Goal: Information Seeking & Learning: Learn about a topic

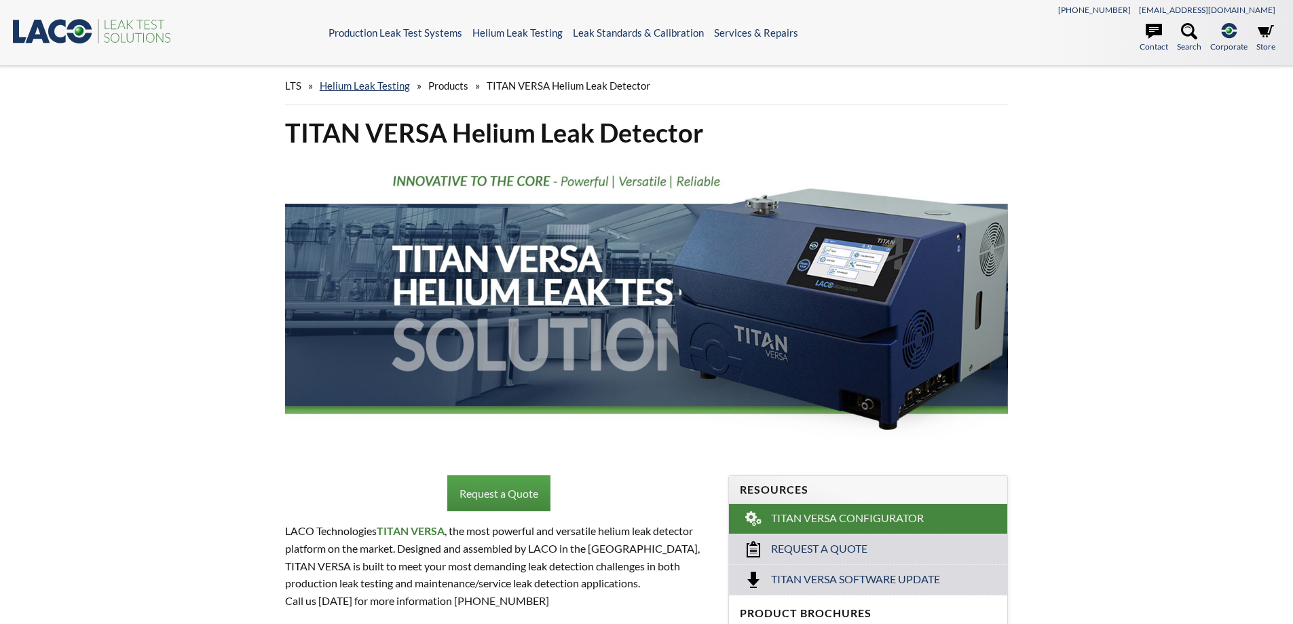
select select "วิดเจ็ตแปลภาษา"
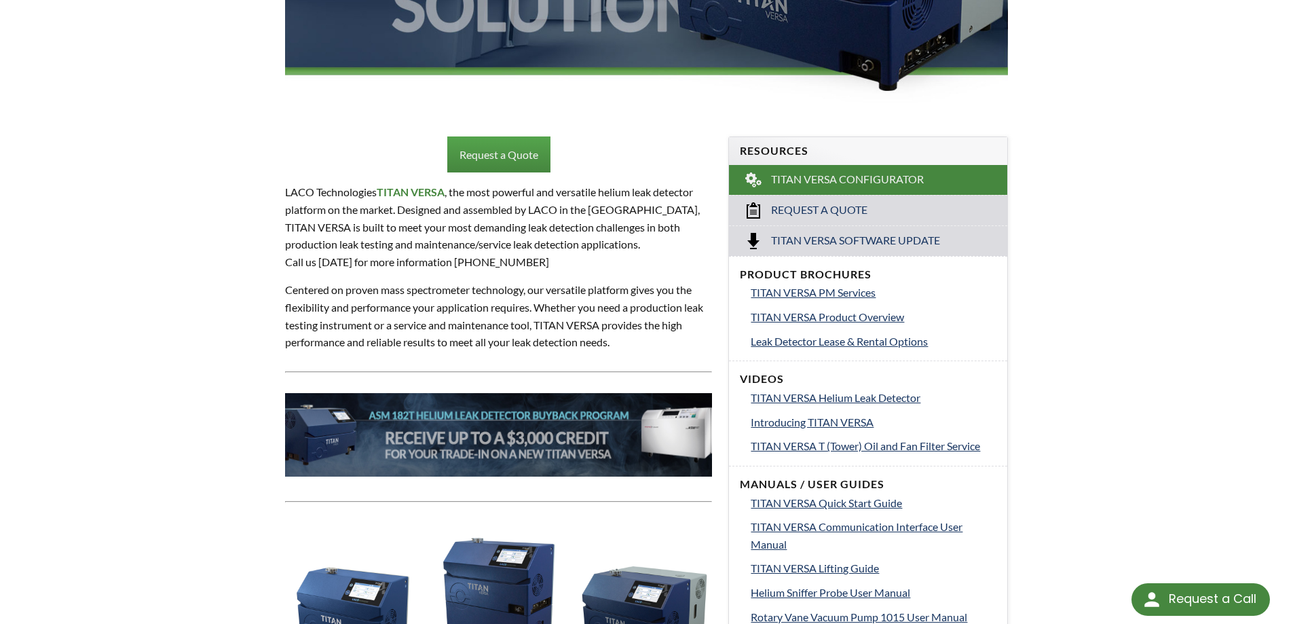
scroll to position [181, 0]
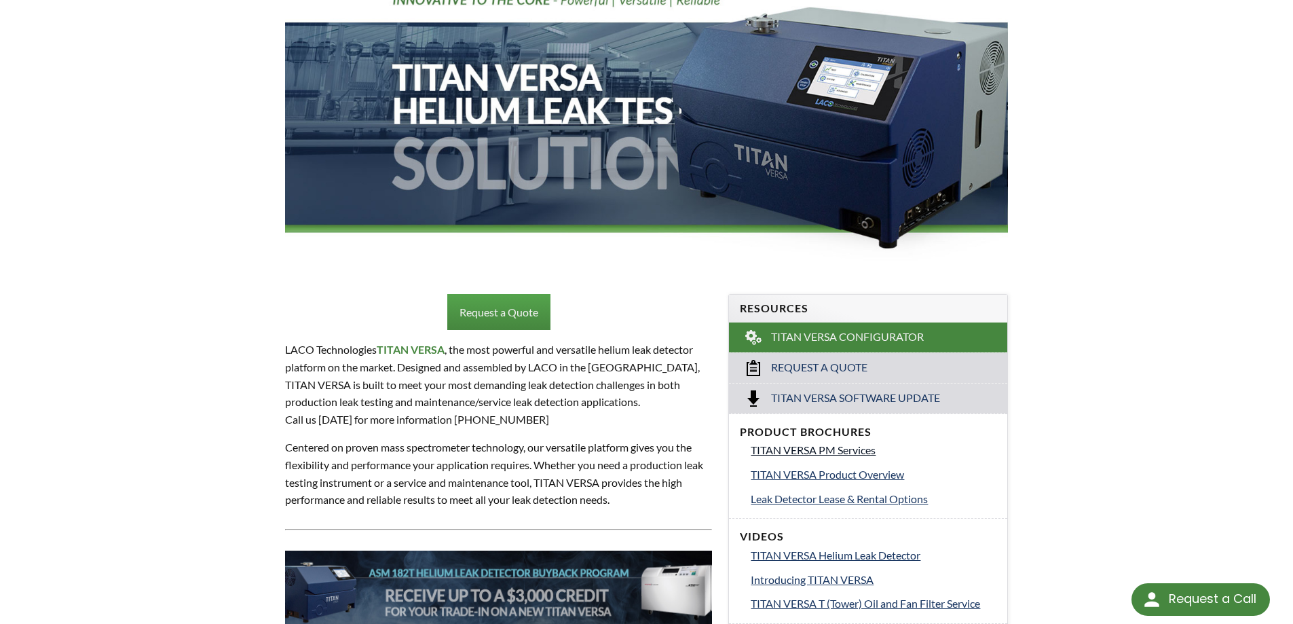
click at [788, 449] on span "TITAN VERSA PM Services" at bounding box center [813, 449] width 125 height 13
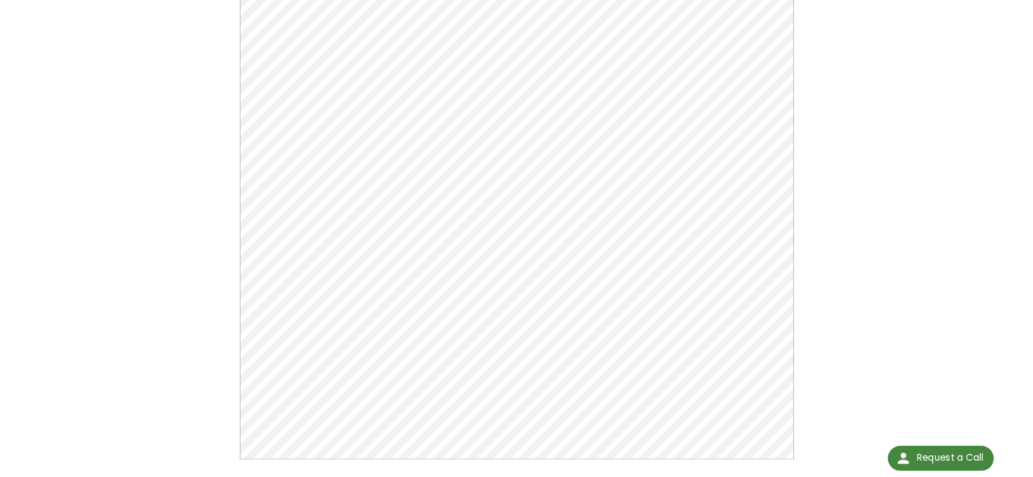
scroll to position [181, 0]
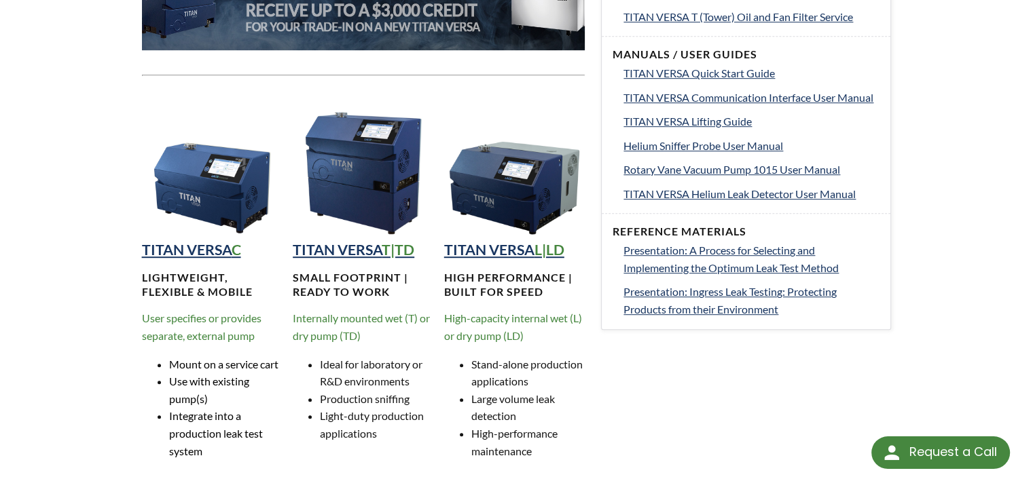
scroll to position [959, 0]
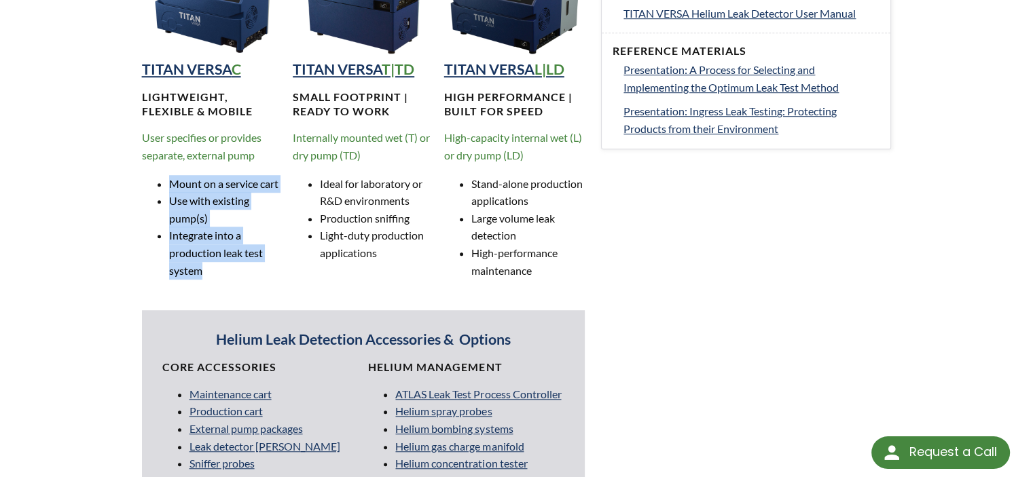
drag, startPoint x: 164, startPoint y: 179, endPoint x: 220, endPoint y: 282, distance: 117.3
click at [220, 282] on div "TITAN VERSA C Lightweight, Flexible & MOBILE User specifies or provides separat…" at bounding box center [212, 103] width 141 height 374
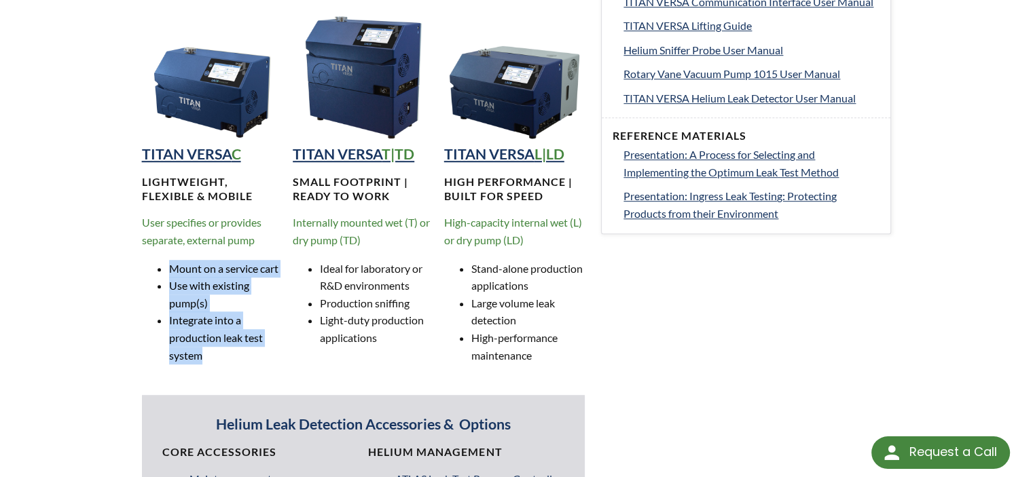
scroll to position [688, 0]
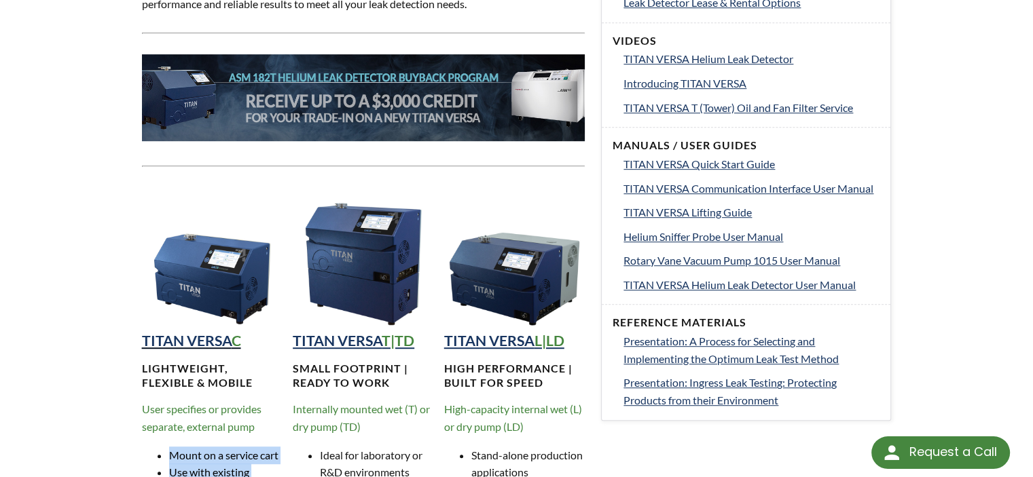
click at [210, 335] on strong "TITAN VERSA" at bounding box center [187, 341] width 90 height 18
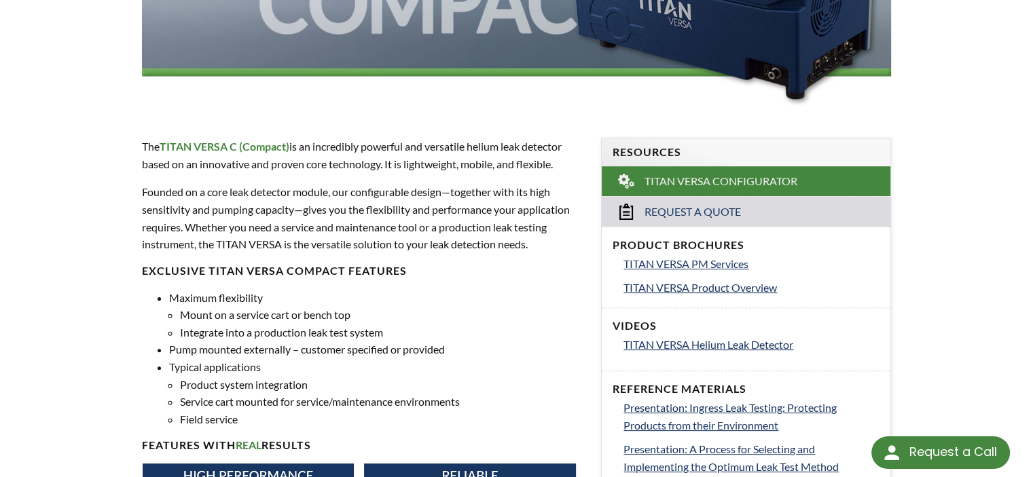
scroll to position [452, 0]
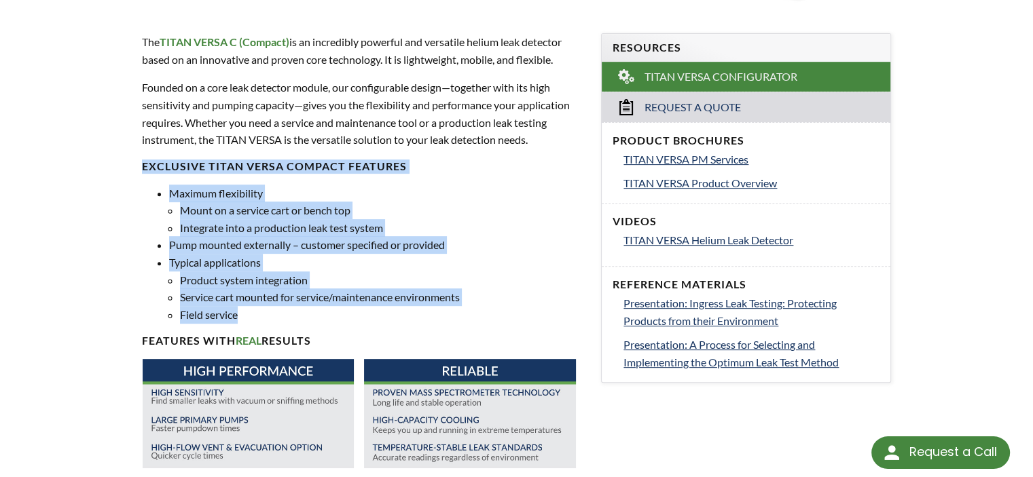
drag, startPoint x: 141, startPoint y: 162, endPoint x: 350, endPoint y: 311, distance: 257.2
click at [350, 311] on div "The TITAN VERSA C (Compact) is an incredibly powerful and versatile helium leak…" at bounding box center [364, 318] width 460 height 612
click at [330, 277] on li "Product system integration" at bounding box center [382, 281] width 405 height 18
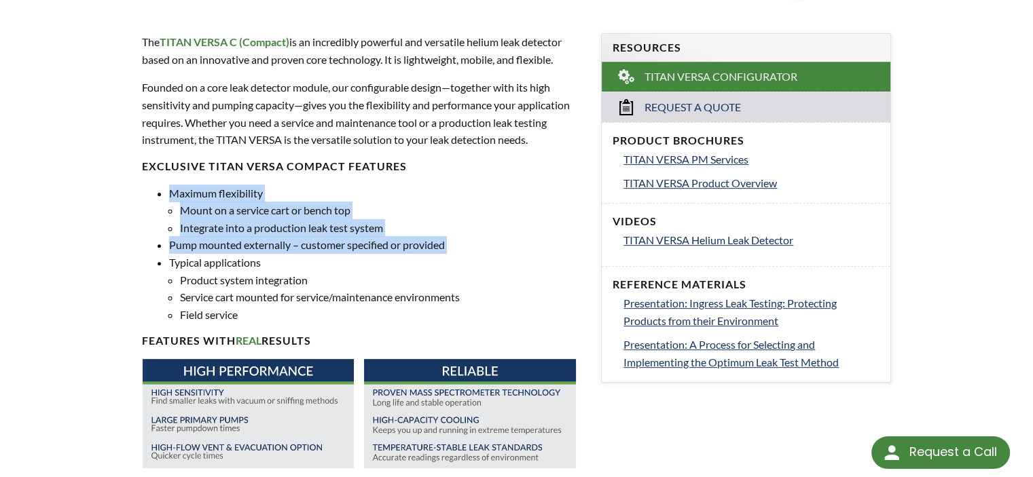
drag, startPoint x: 166, startPoint y: 189, endPoint x: 446, endPoint y: 255, distance: 287.2
click at [446, 255] on ul "Maximum flexibility Mount on a service cart or bench top Integrate into a produ…" at bounding box center [363, 254] width 443 height 139
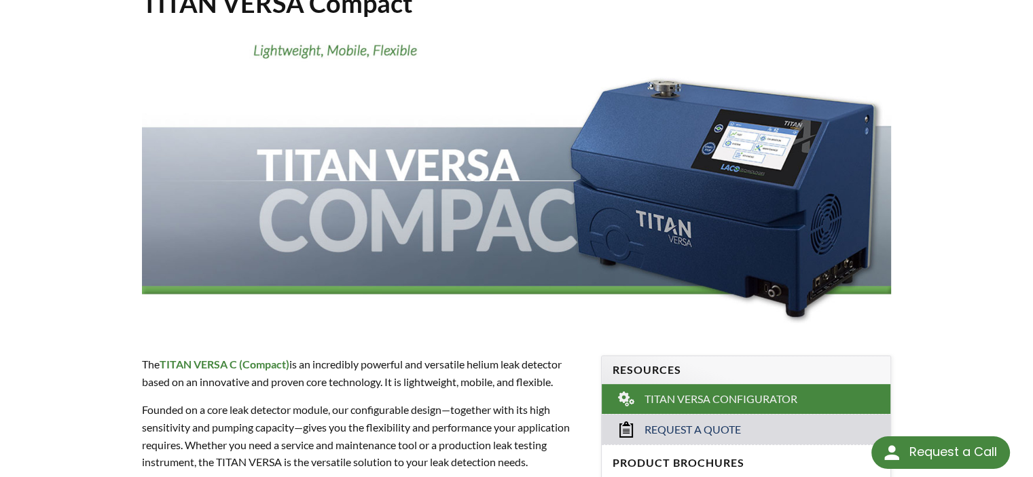
scroll to position [0, 0]
